Goal: Book appointment/travel/reservation

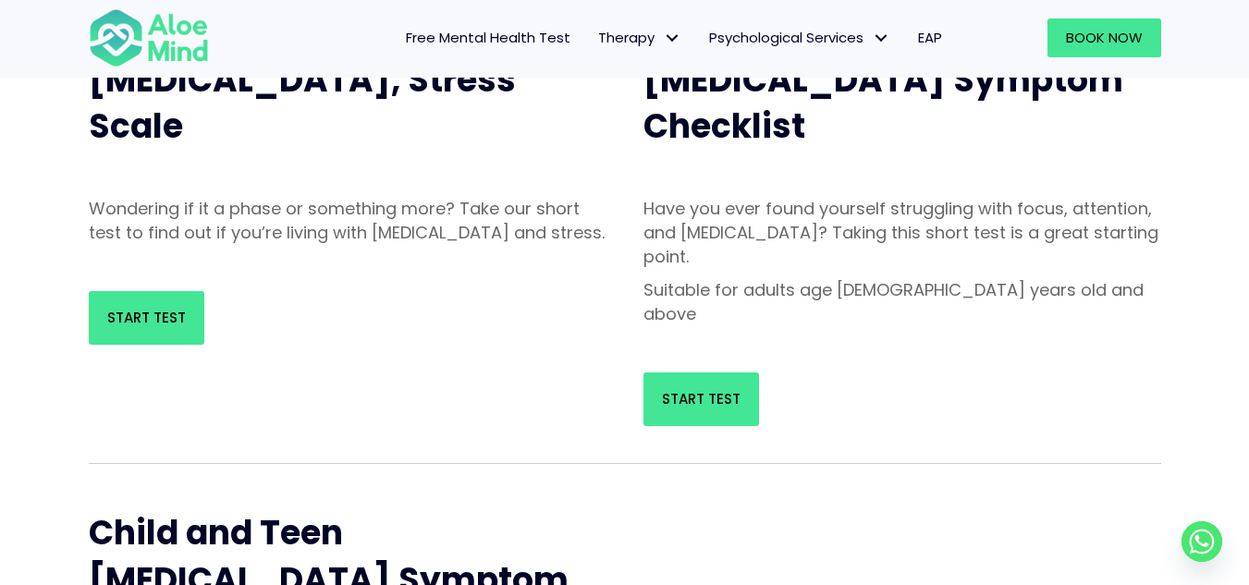
scroll to position [257, 0]
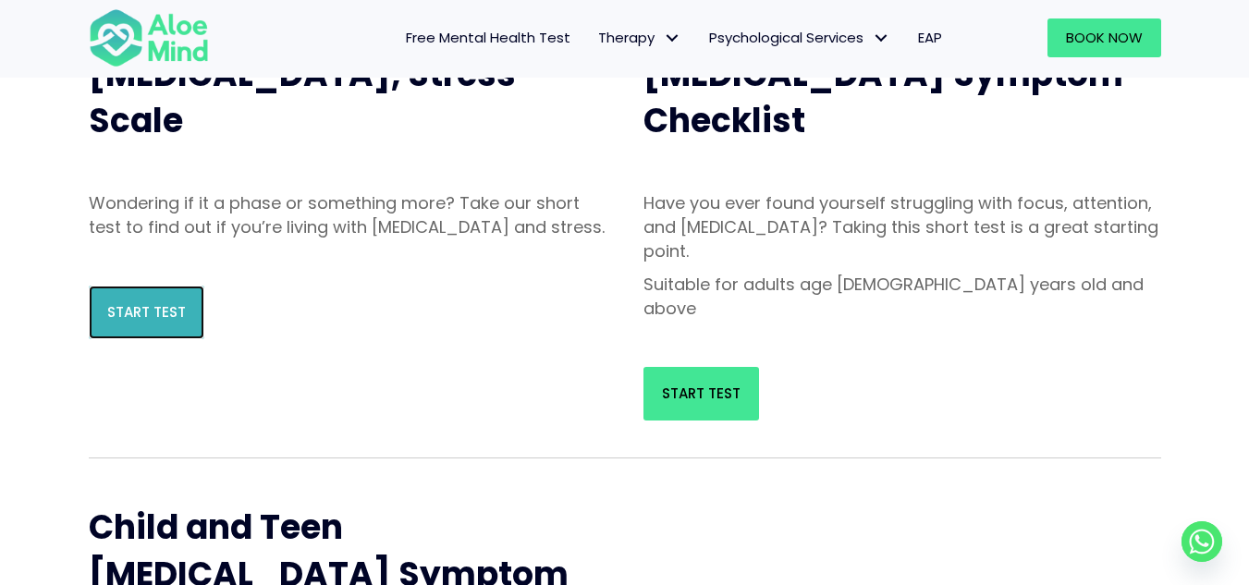
click at [140, 339] on link "Start Test" at bounding box center [147, 313] width 116 height 54
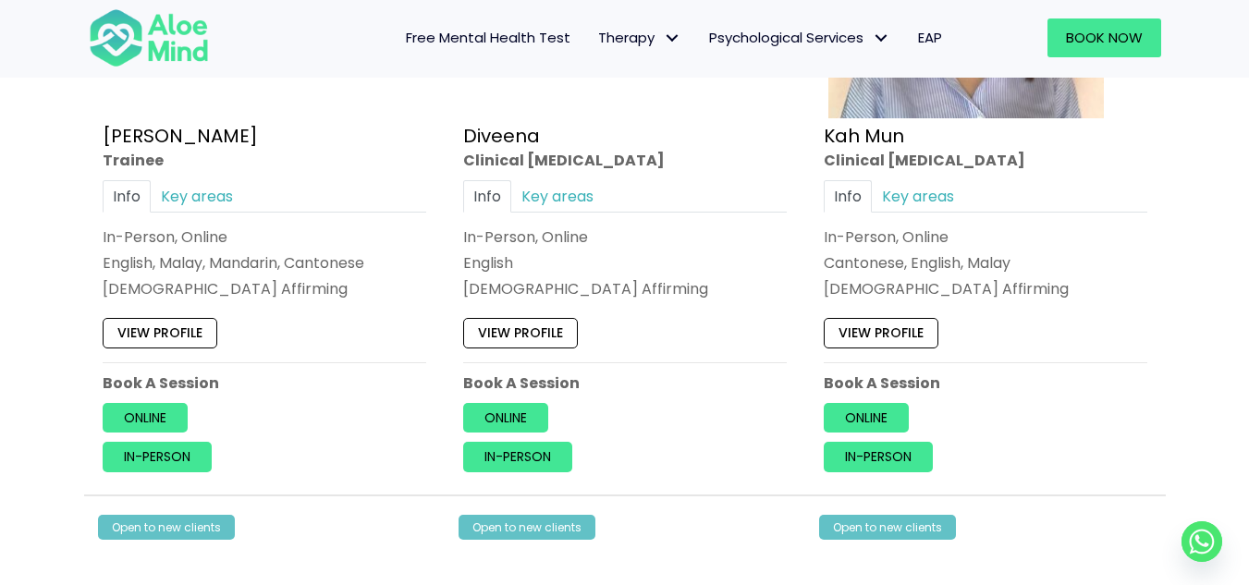
scroll to position [1209, 0]
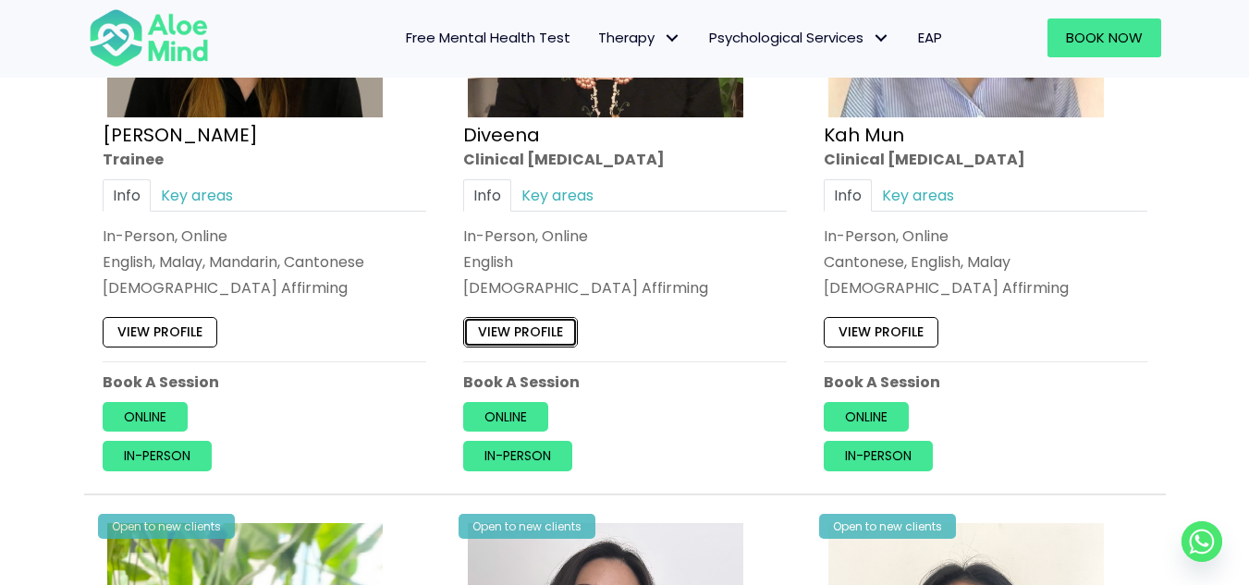
click at [515, 331] on link "View profile" at bounding box center [520, 332] width 115 height 30
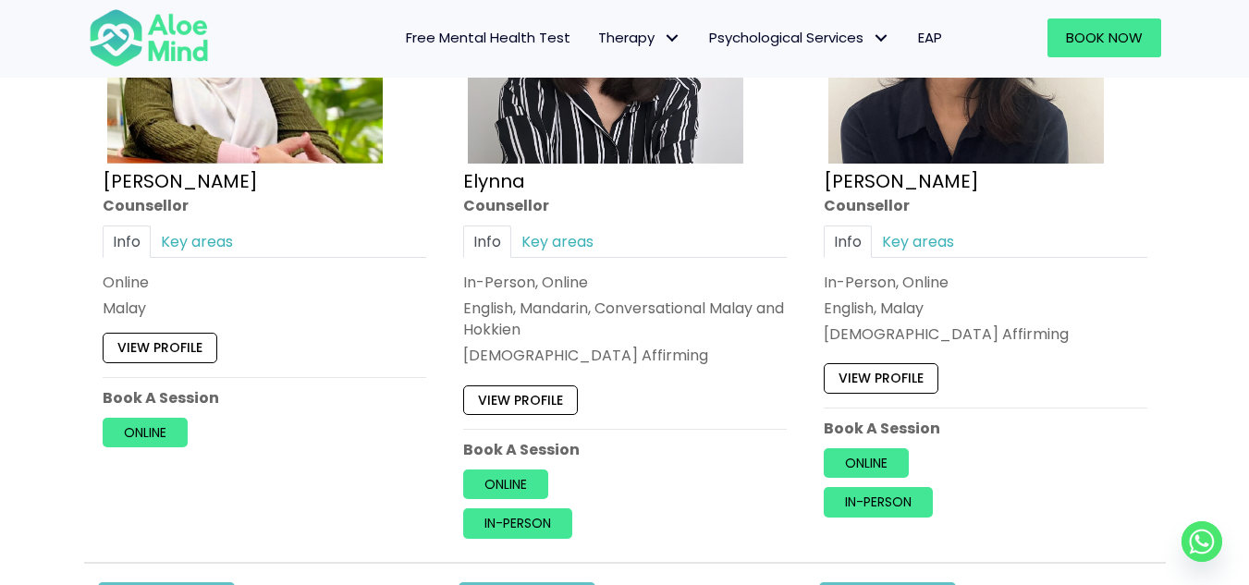
scroll to position [1829, 0]
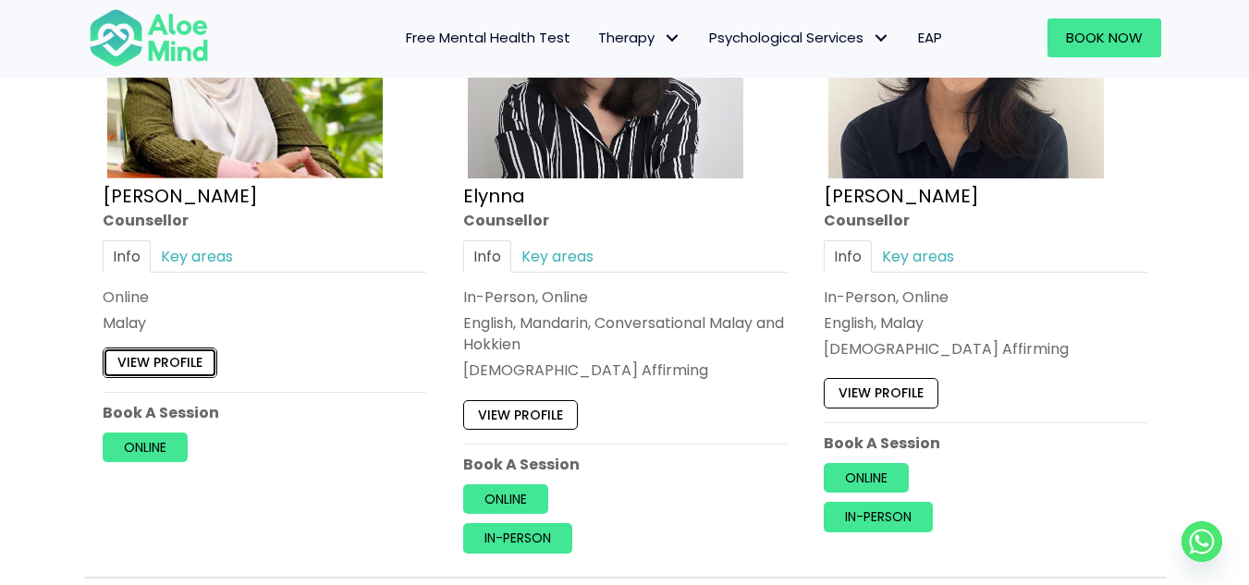
click at [168, 374] on link "View profile" at bounding box center [160, 364] width 115 height 30
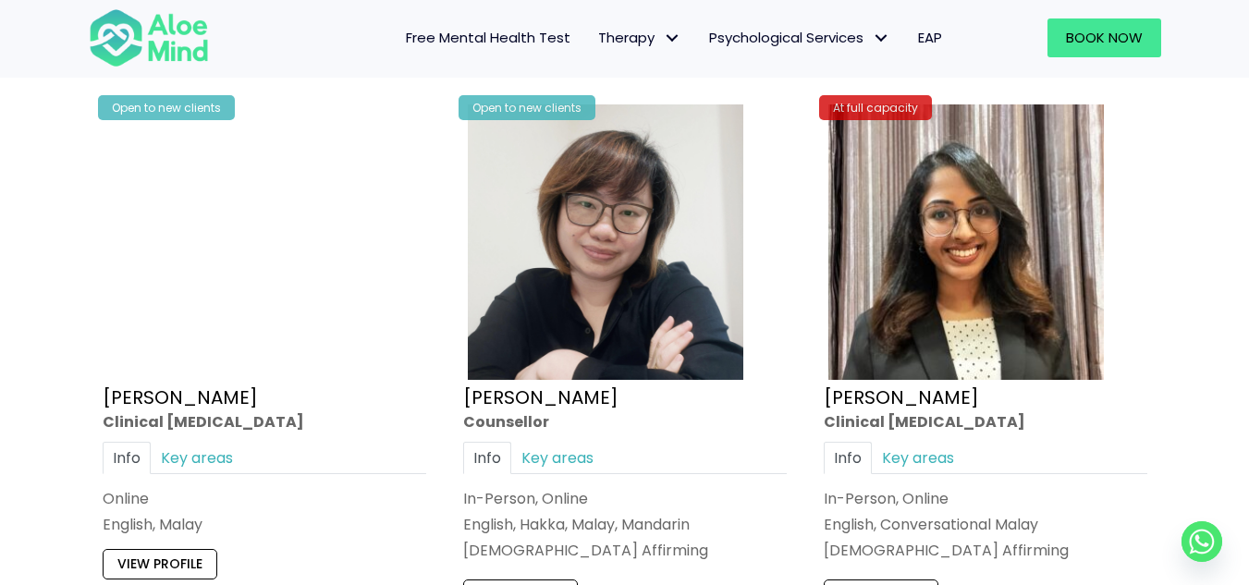
scroll to position [5754, 0]
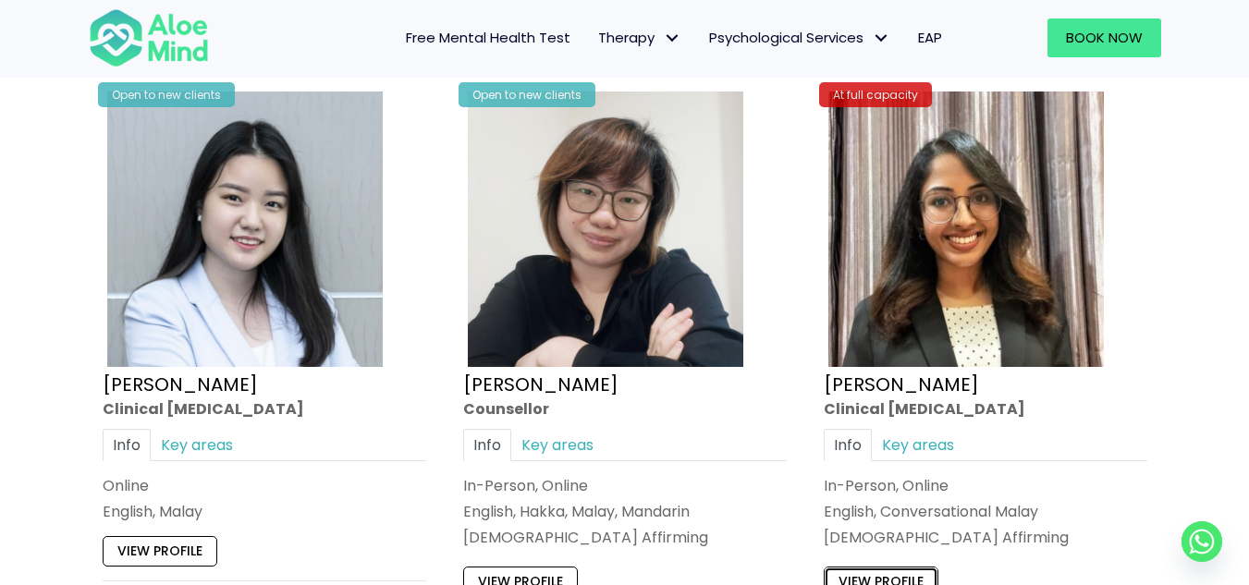
click at [895, 578] on link "View profile" at bounding box center [881, 582] width 115 height 30
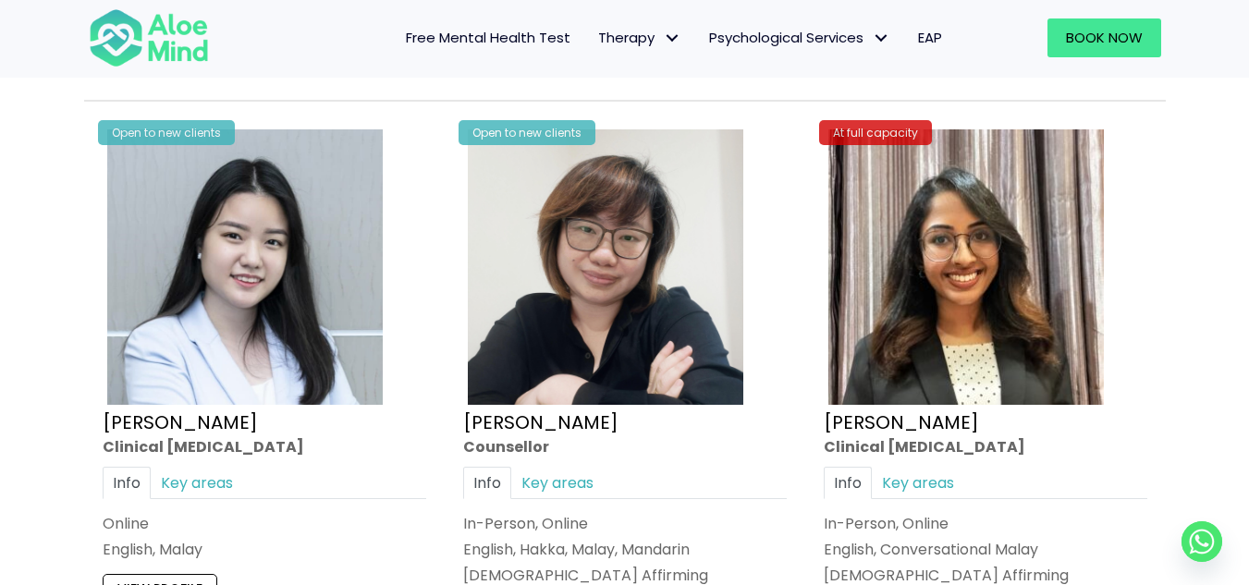
scroll to position [5713, 0]
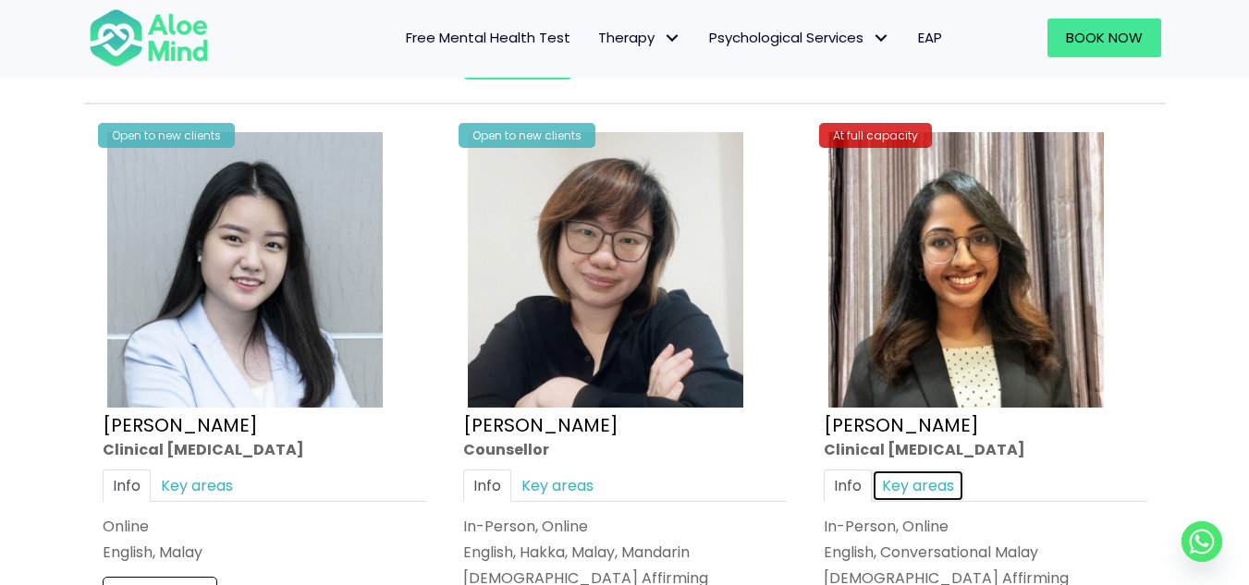
click at [921, 488] on link "Key areas" at bounding box center [918, 485] width 92 height 32
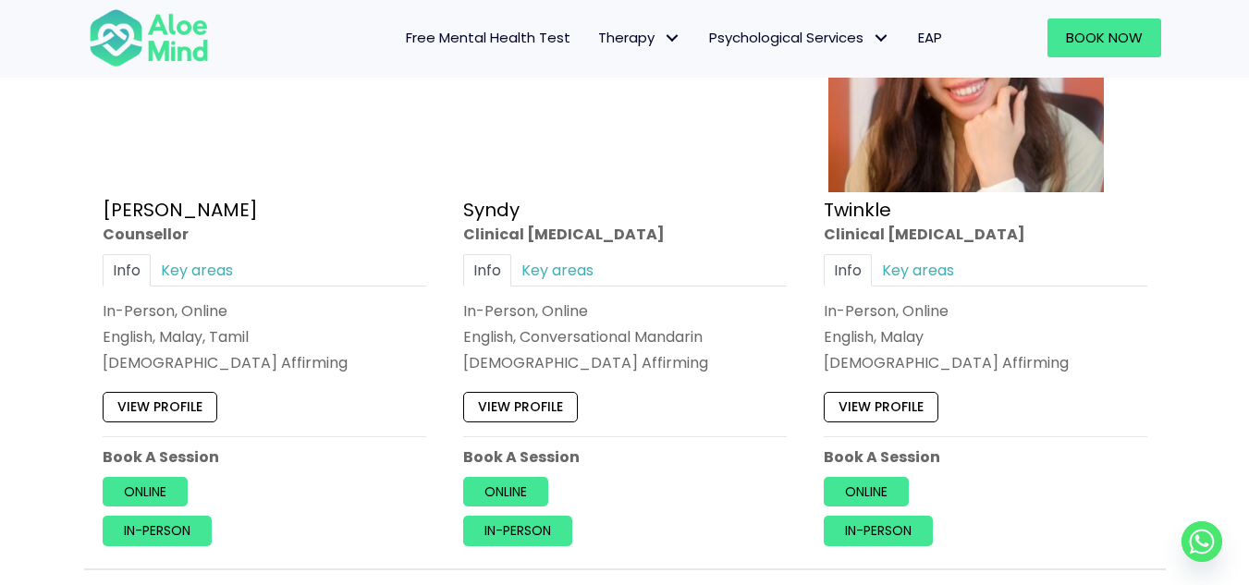
scroll to position [4566, 0]
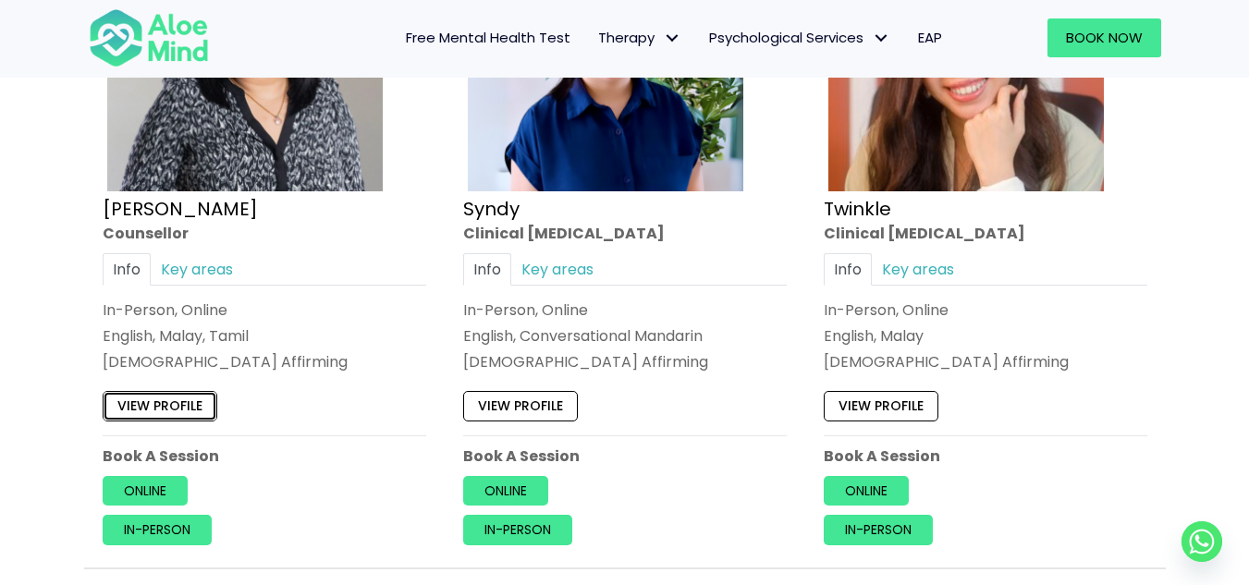
click at [167, 411] on link "View profile" at bounding box center [160, 406] width 115 height 30
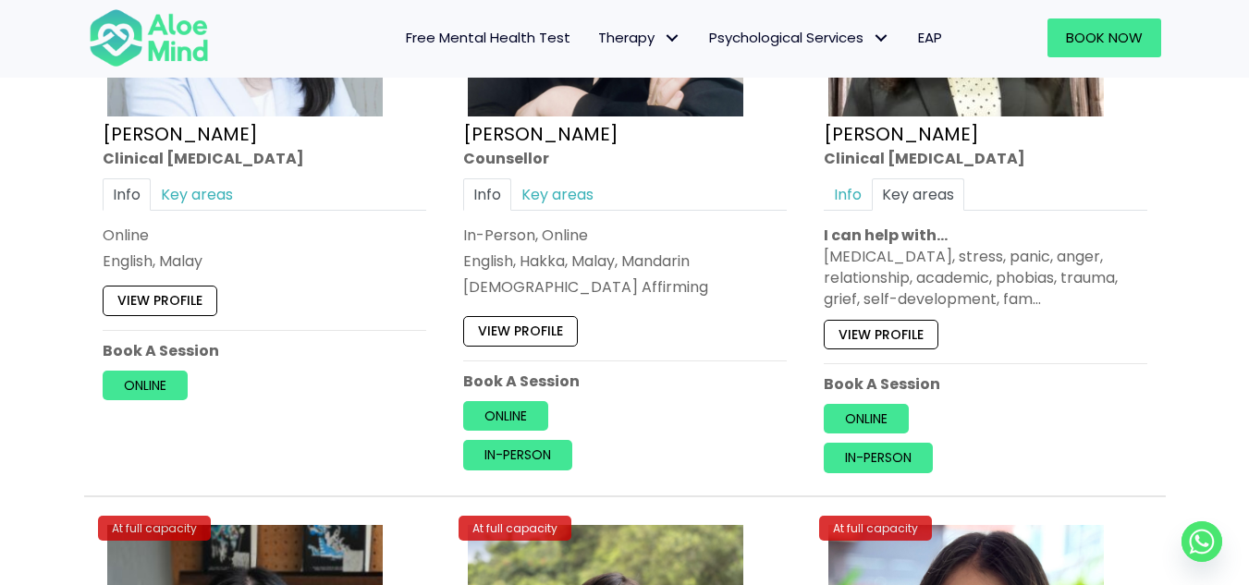
scroll to position [6006, 0]
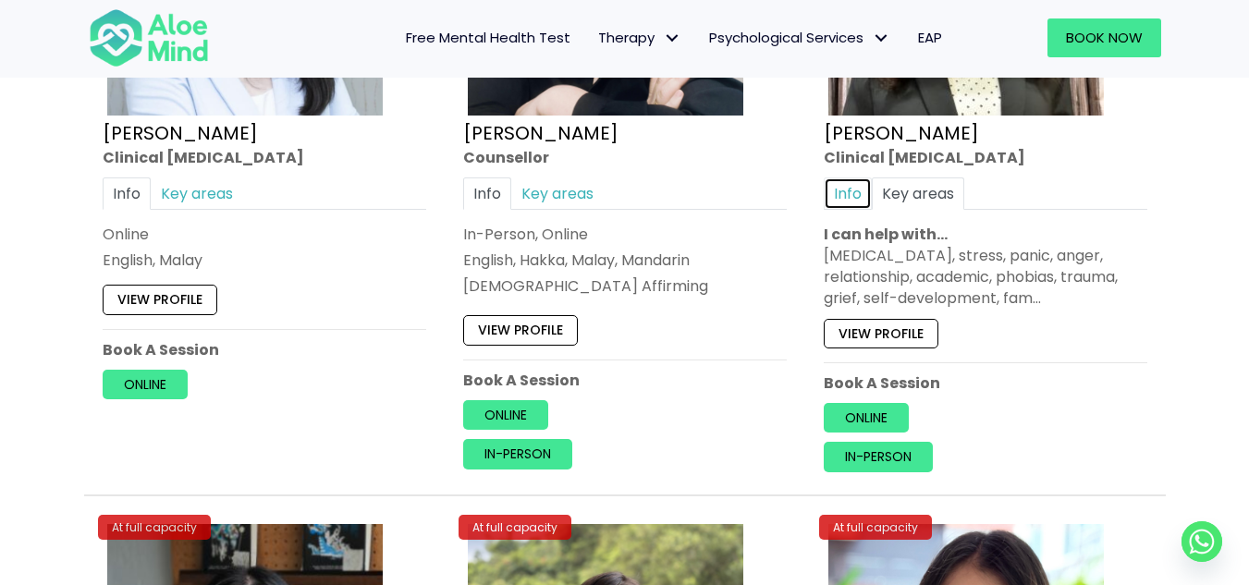
click at [853, 195] on link "Info" at bounding box center [848, 193] width 48 height 32
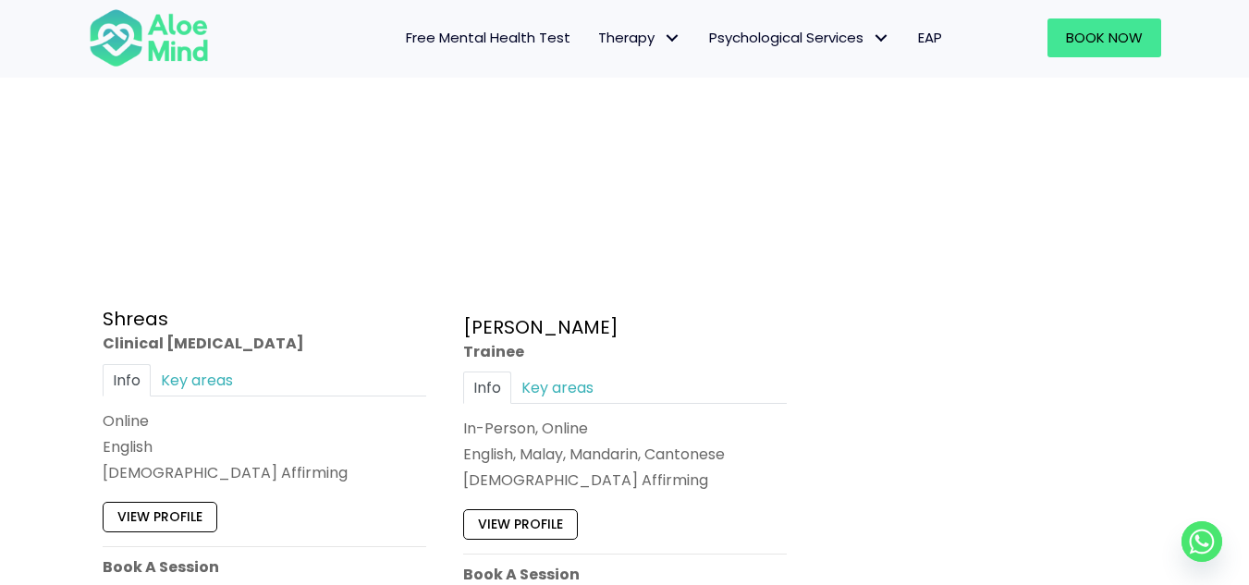
scroll to position [7854, 0]
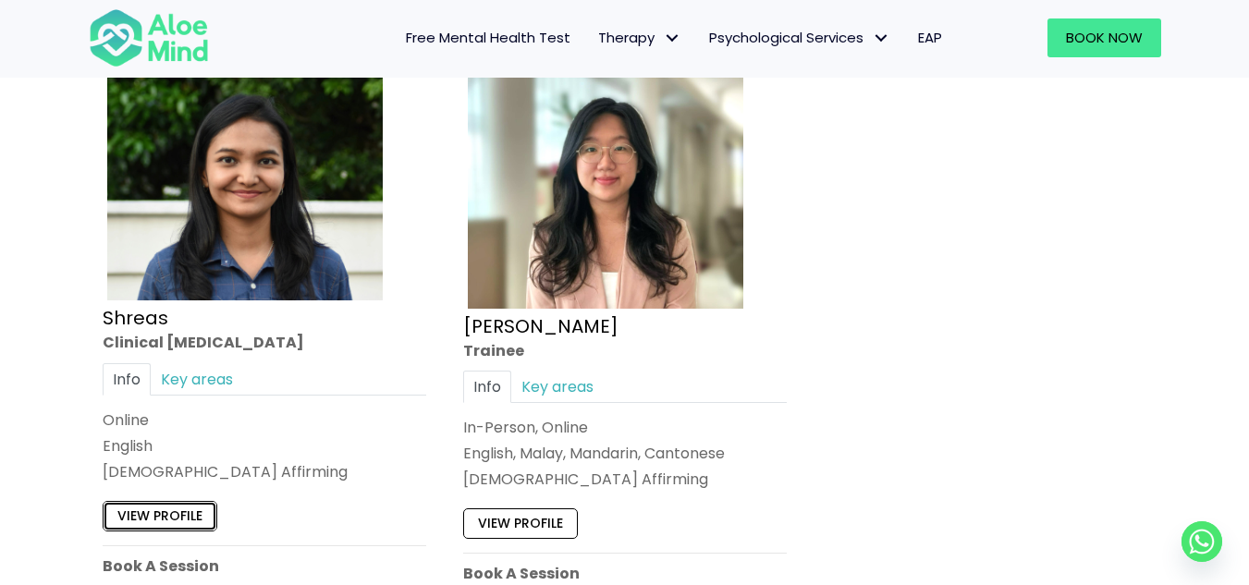
click at [174, 515] on link "View profile" at bounding box center [160, 517] width 115 height 30
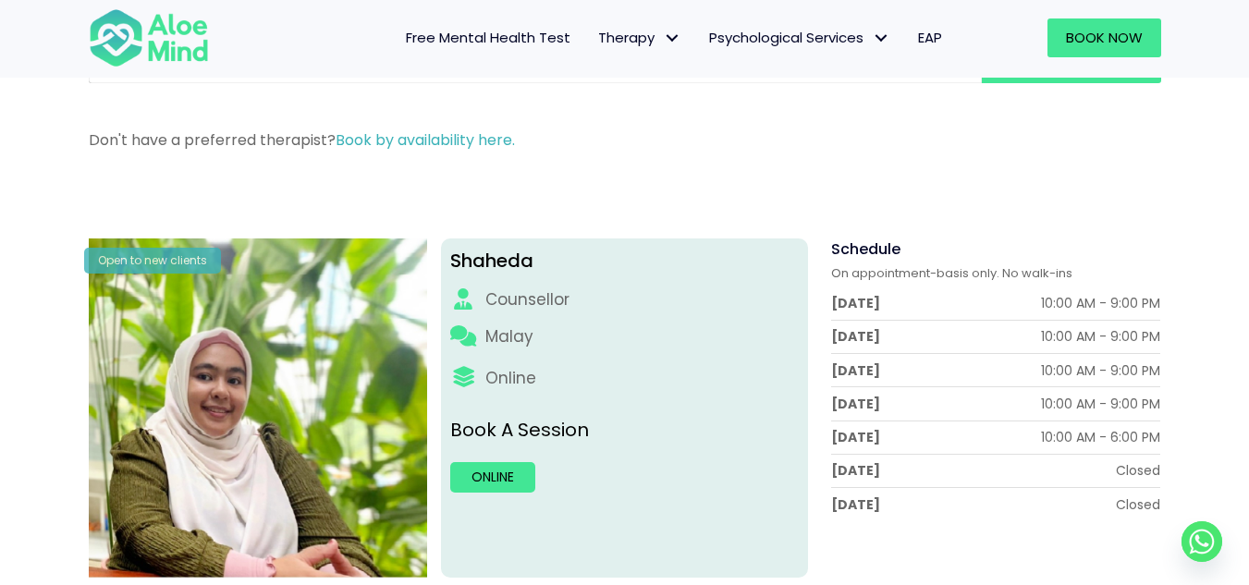
scroll to position [100, 0]
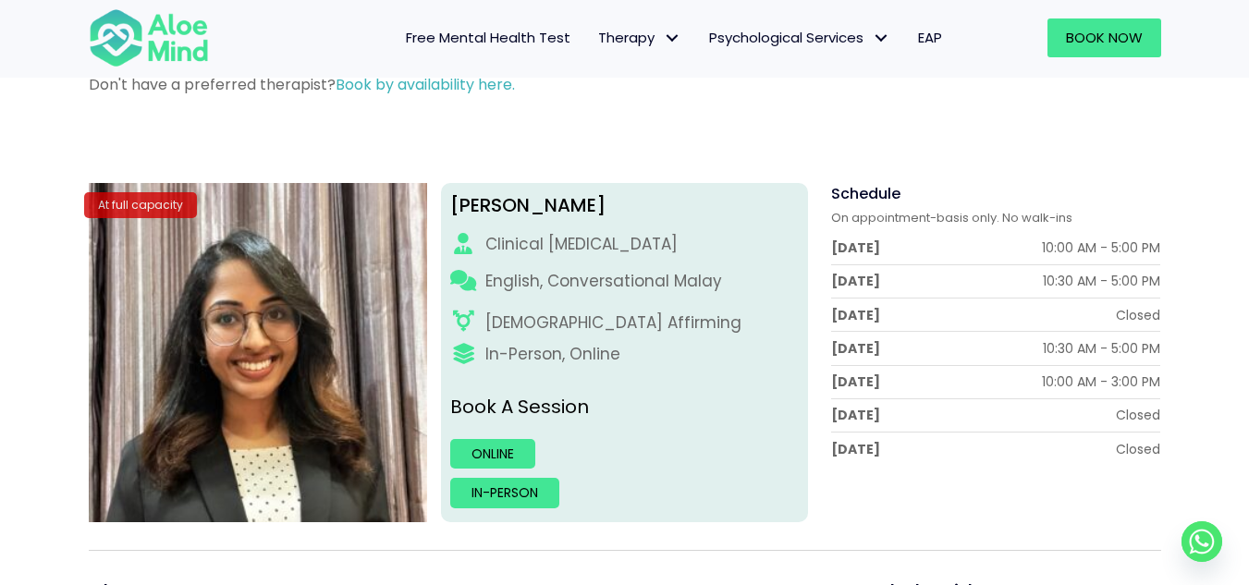
scroll to position [155, 0]
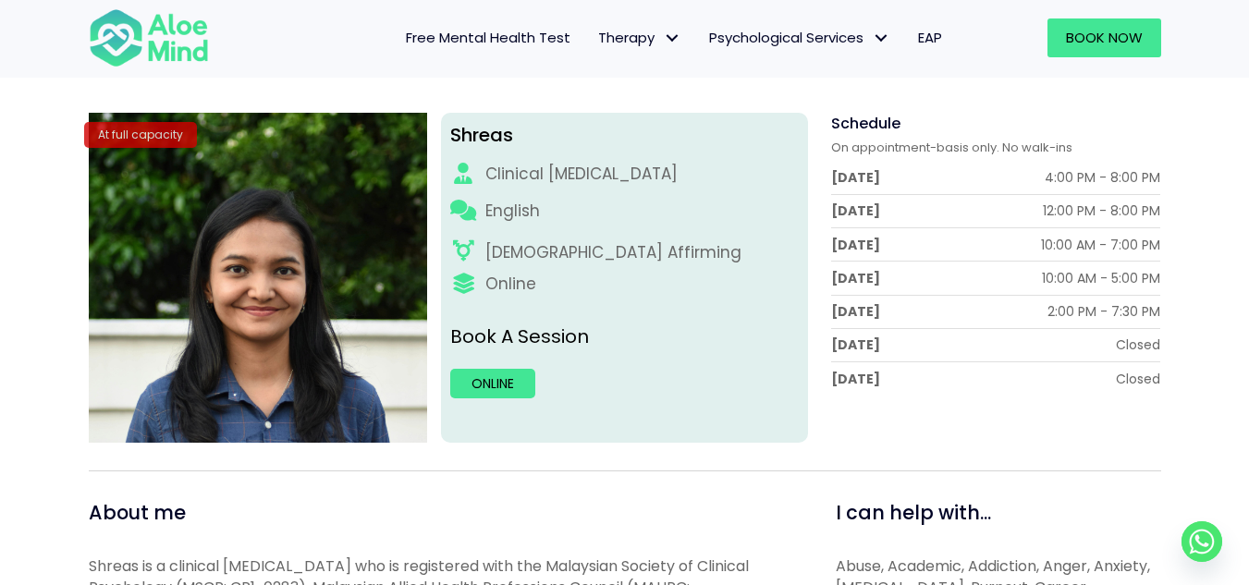
scroll to position [227, 0]
